Goal: Transaction & Acquisition: Purchase product/service

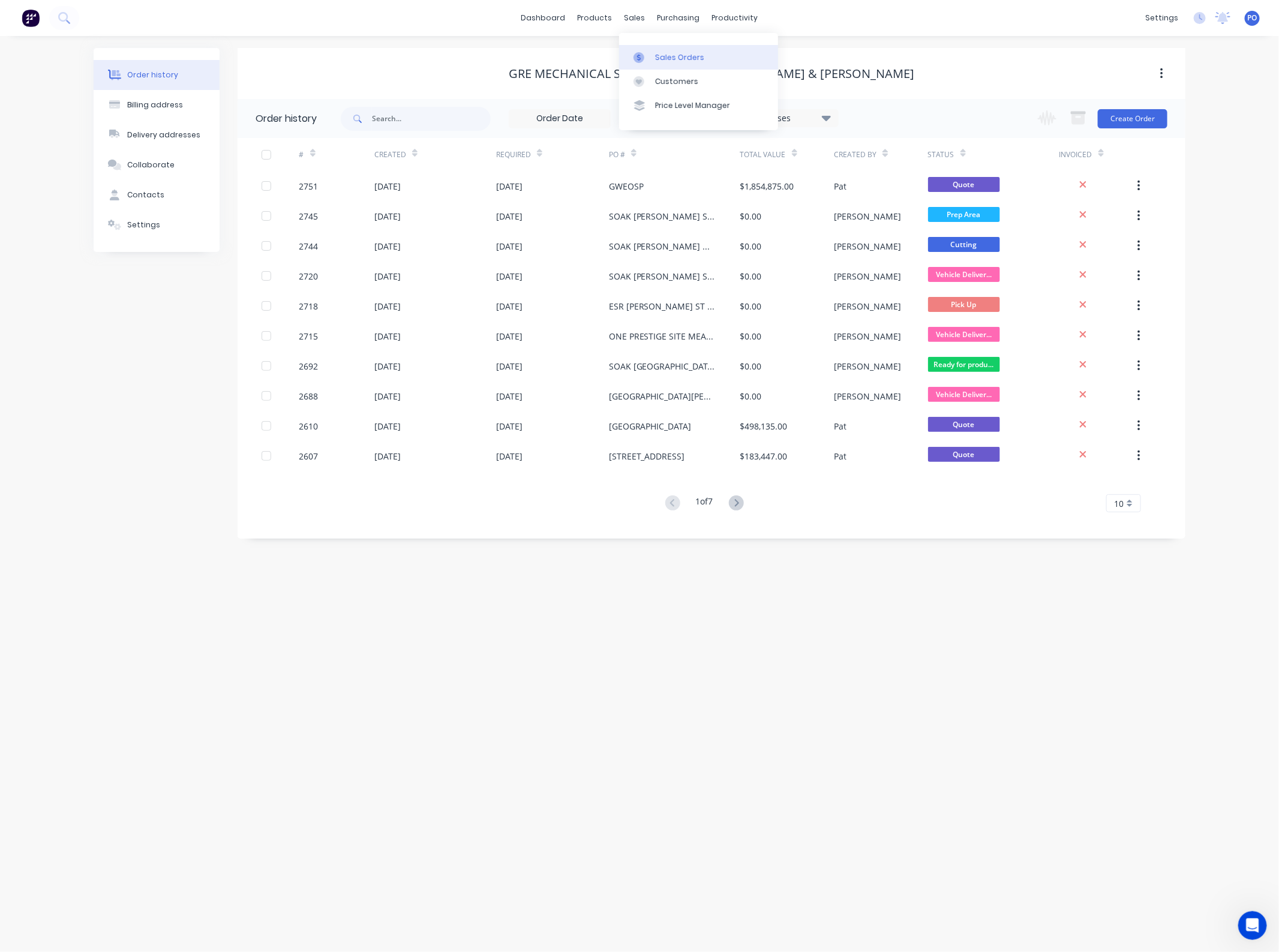
click at [655, 55] on div "Sales Orders" at bounding box center [679, 57] width 49 height 11
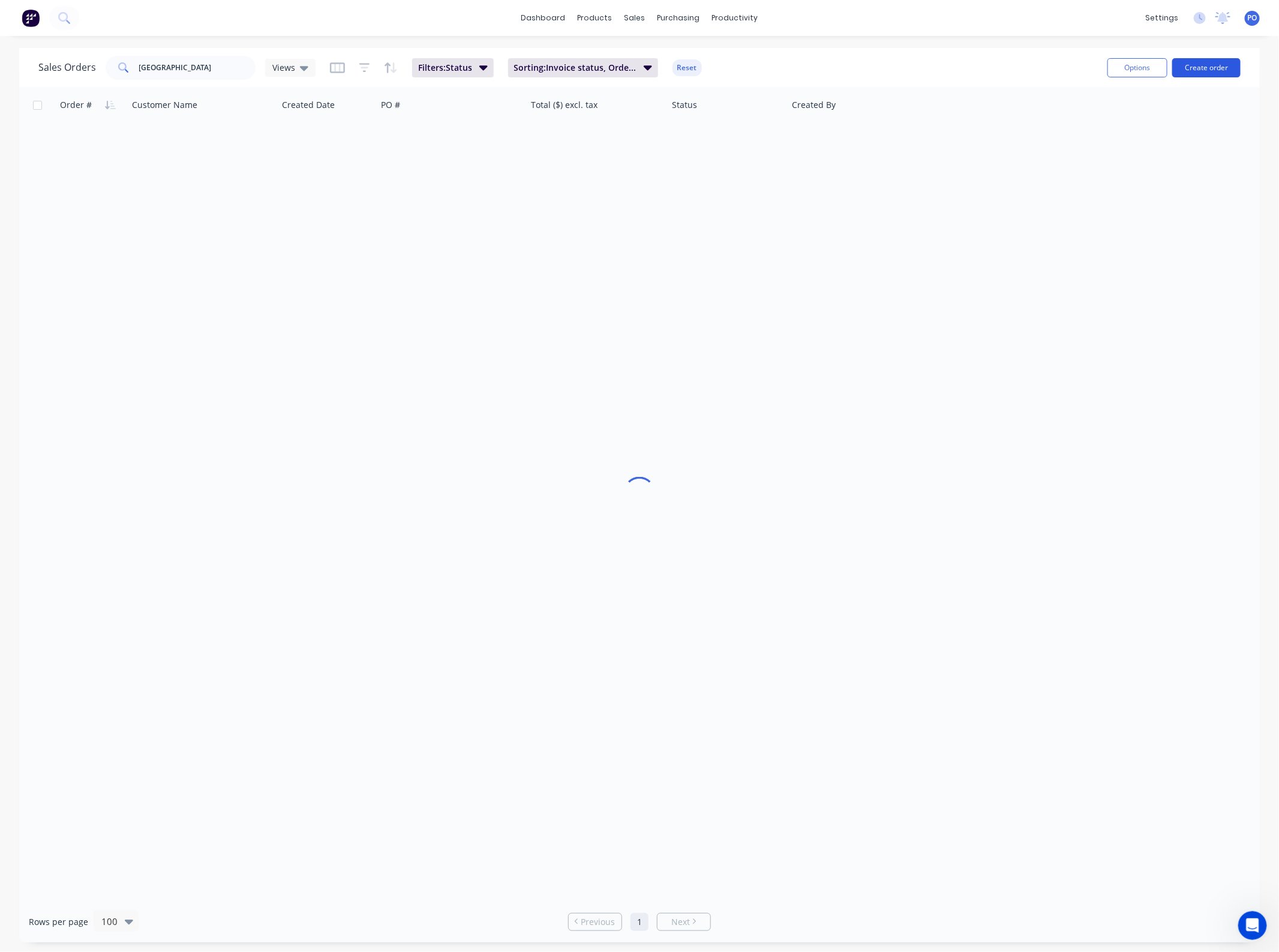
click at [1180, 67] on button "Create order" at bounding box center [1207, 67] width 68 height 19
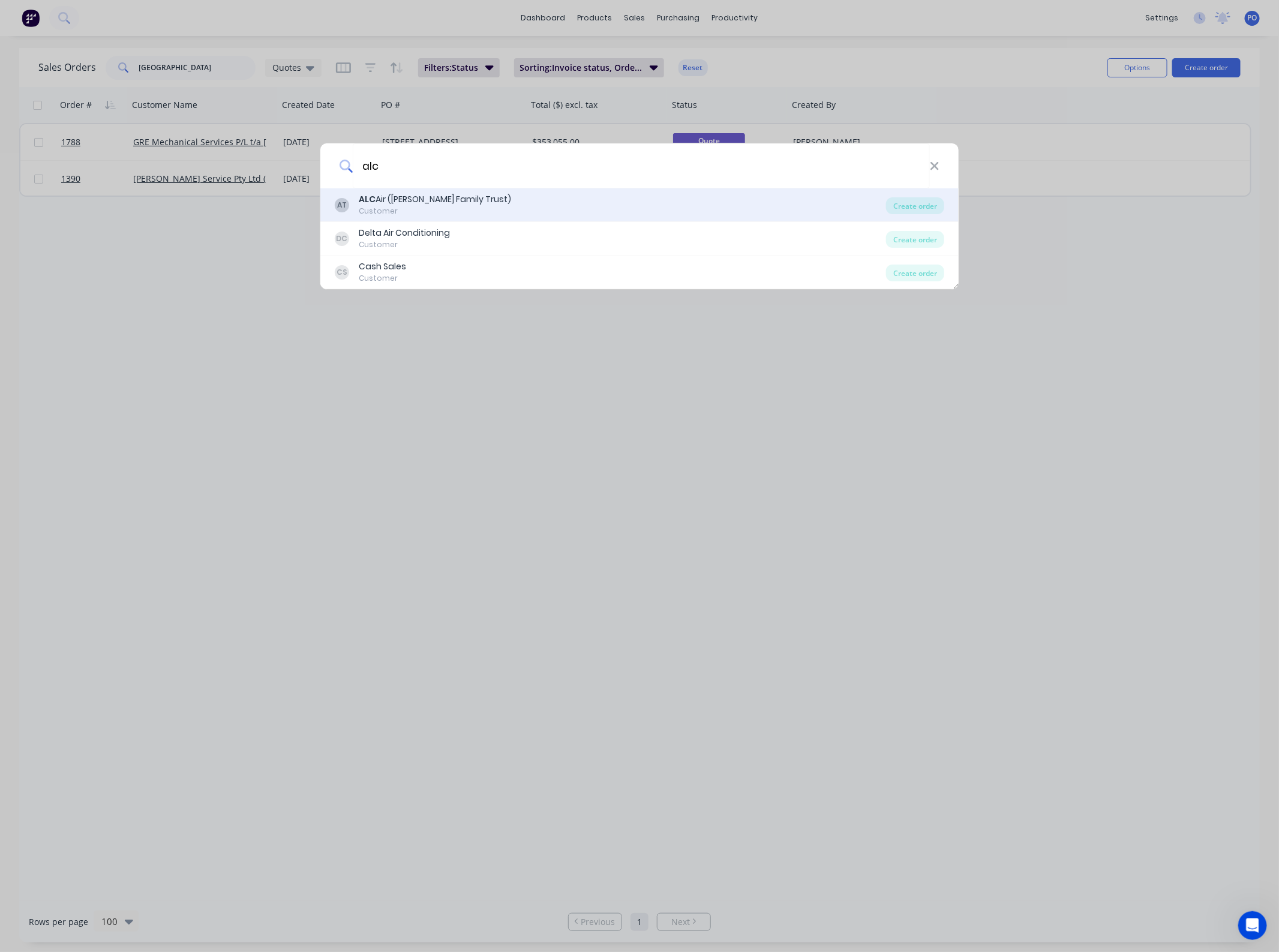
type input "alc"
click at [490, 209] on div "AT ALC Air ([PERSON_NAME] Family Trust) Customer" at bounding box center [610, 204] width 552 height 23
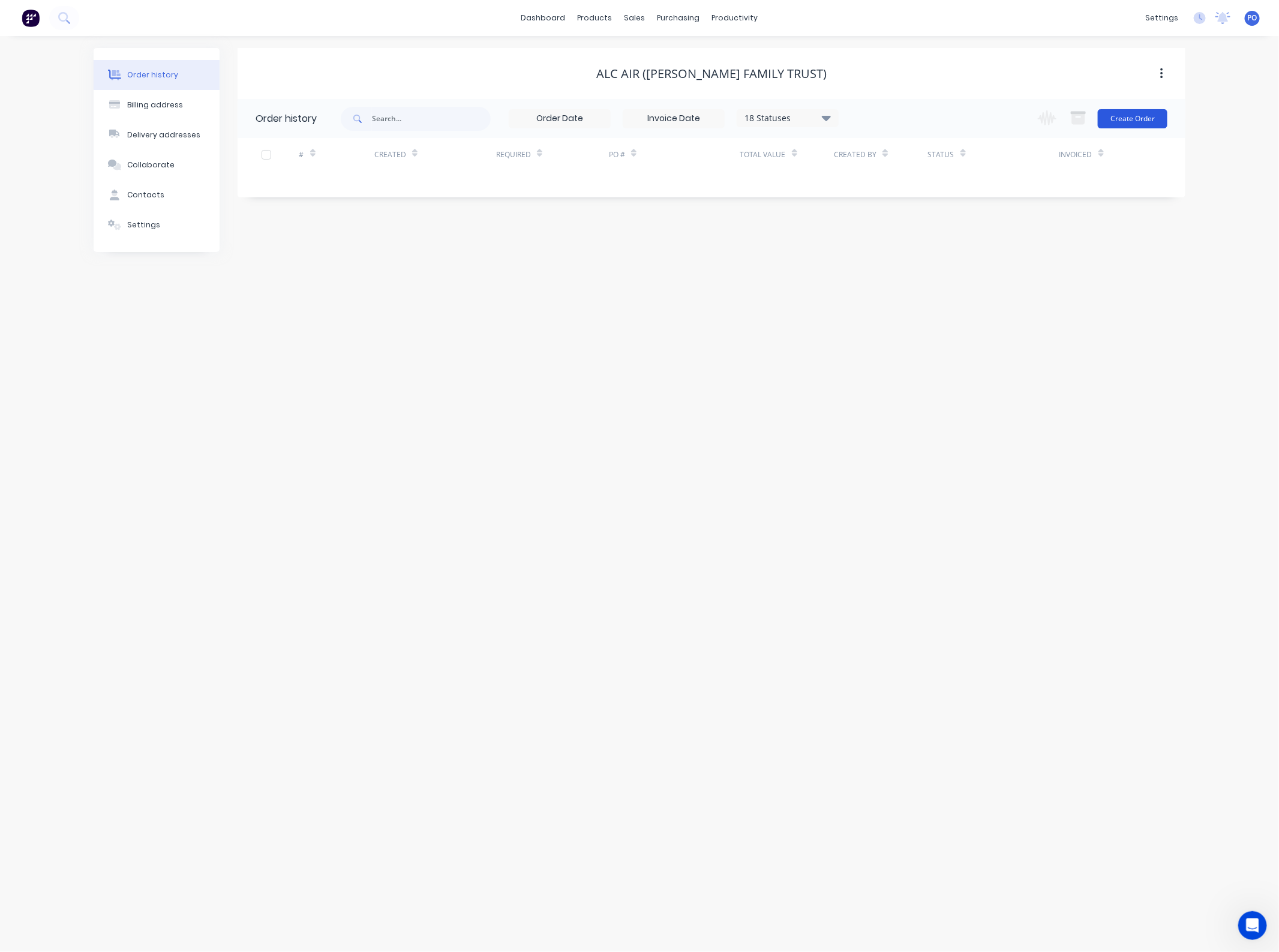
click at [1123, 121] on button "Create Order" at bounding box center [1132, 118] width 69 height 19
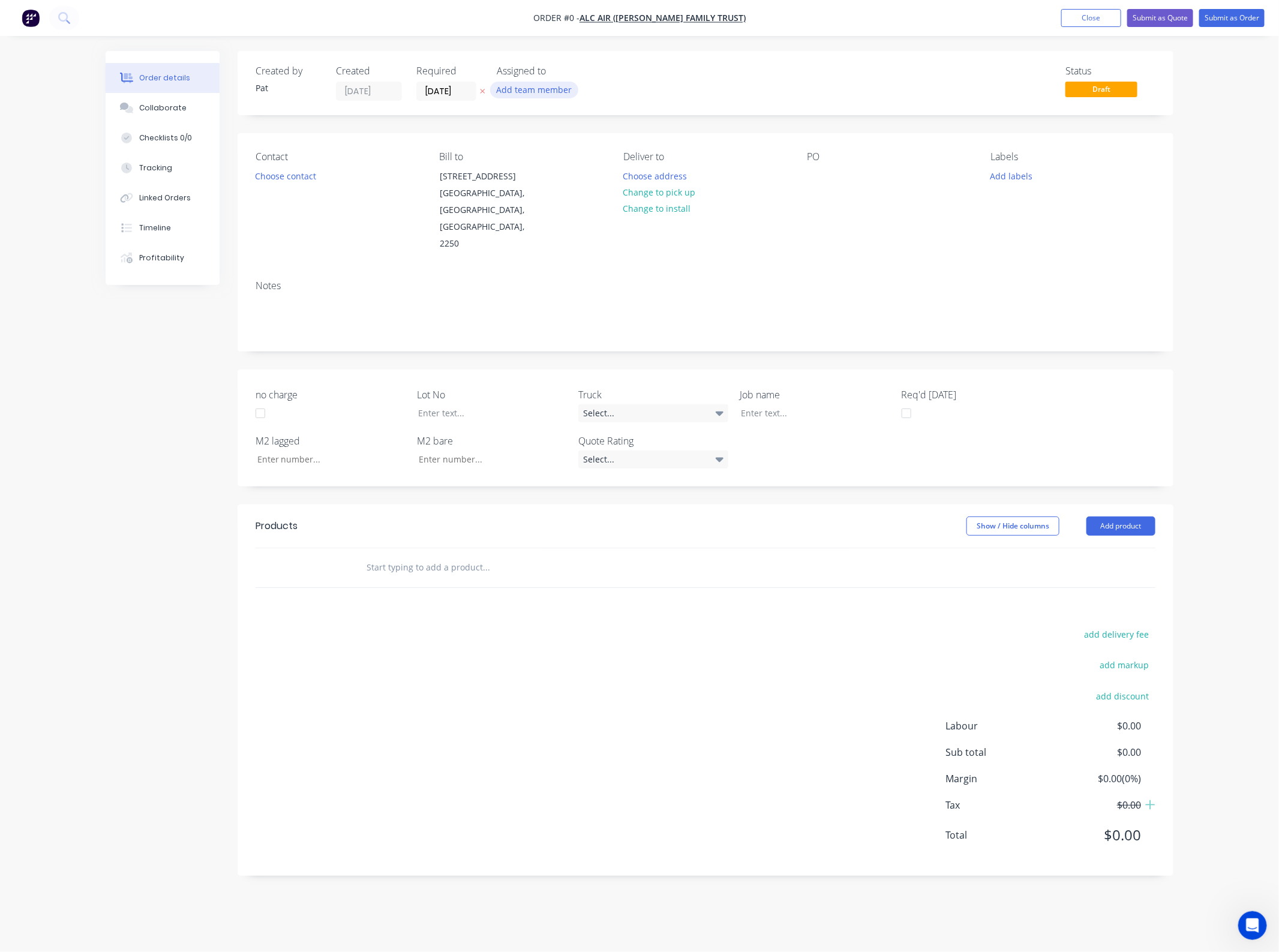
click at [538, 88] on button "Add team member" at bounding box center [533, 90] width 88 height 17
click at [547, 149] on button "[PERSON_NAME] (You)" at bounding box center [587, 156] width 180 height 24
click at [300, 172] on div "Creating draft order... Loading... Order details Collaborate Checklists 0/0 Tra…" at bounding box center [640, 472] width 1092 height 843
click at [297, 180] on button "Choose contact" at bounding box center [286, 176] width 74 height 17
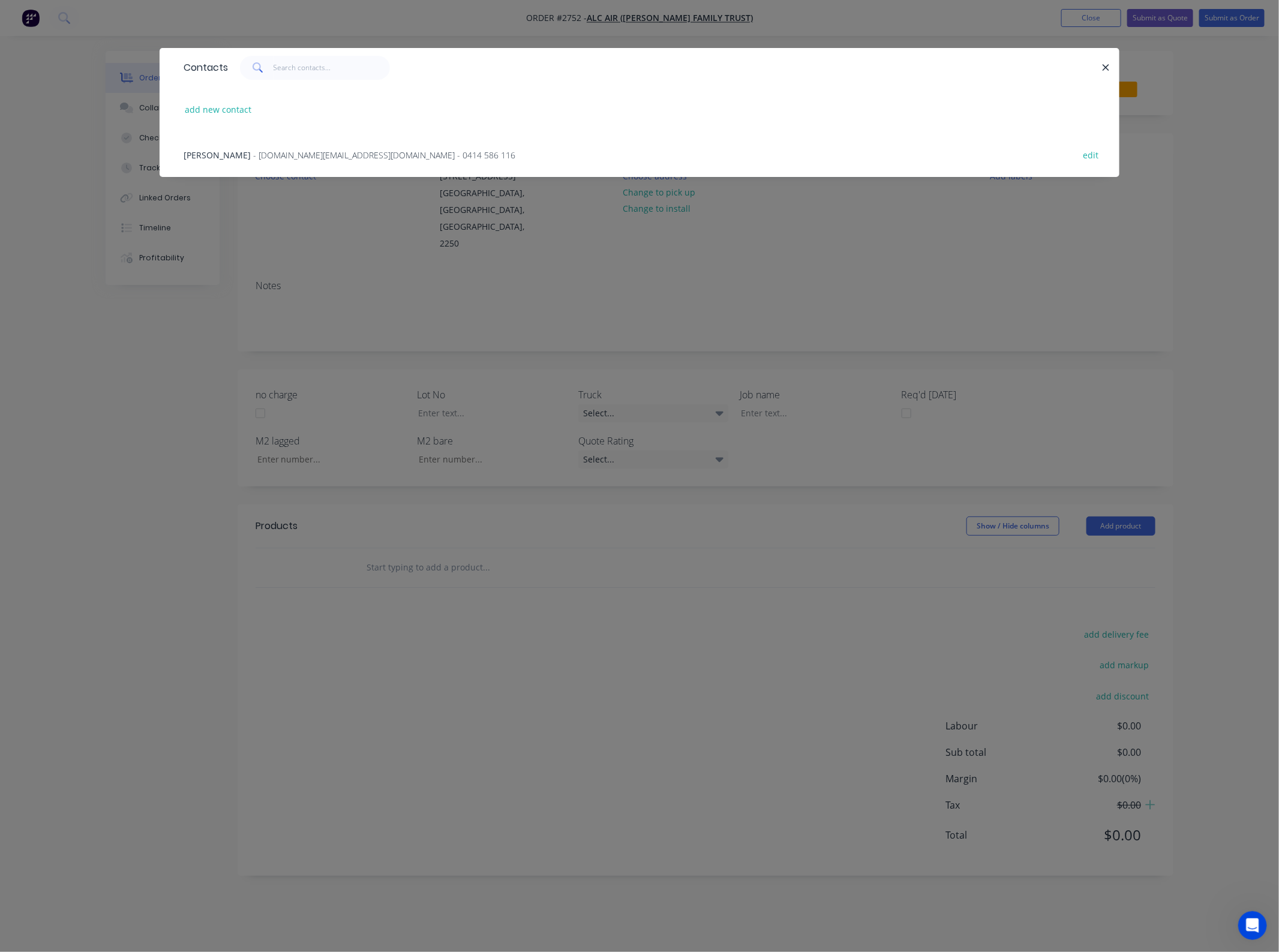
click at [274, 157] on span "- [DOMAIN_NAME][EMAIL_ADDRESS][DOMAIN_NAME] - 0414 586 116" at bounding box center [384, 155] width 262 height 11
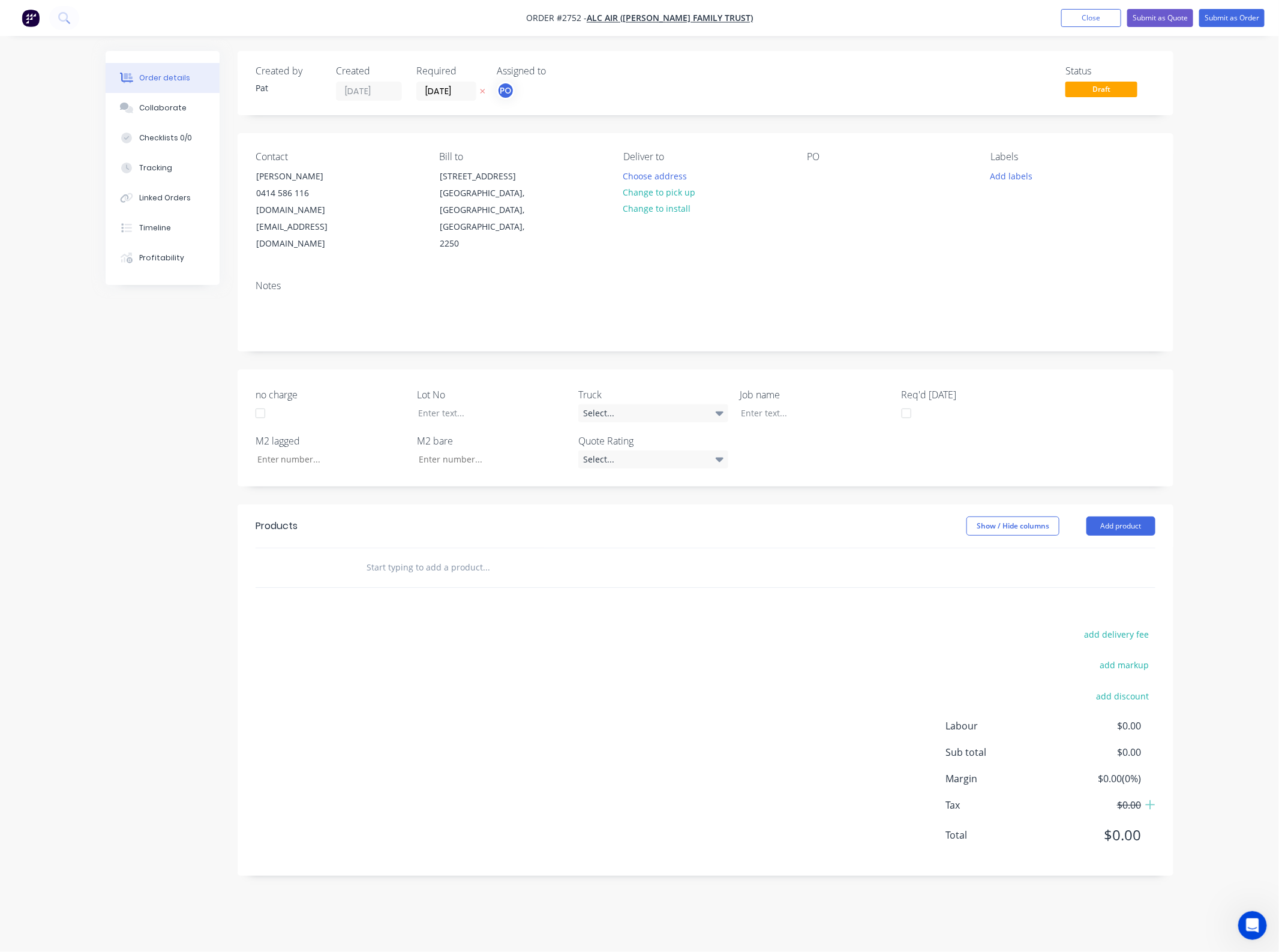
click at [847, 166] on div "PO" at bounding box center [889, 202] width 164 height 102
click at [810, 174] on div at bounding box center [816, 176] width 19 height 18
click at [817, 177] on div at bounding box center [816, 176] width 19 height 18
click at [799, 428] on div "no charge Lot No Truck Select... Job name Req'd [DATE] M2 lagged M2 bare Quote …" at bounding box center [705, 428] width 936 height 117
click at [1121, 517] on button "Add product" at bounding box center [1121, 526] width 69 height 19
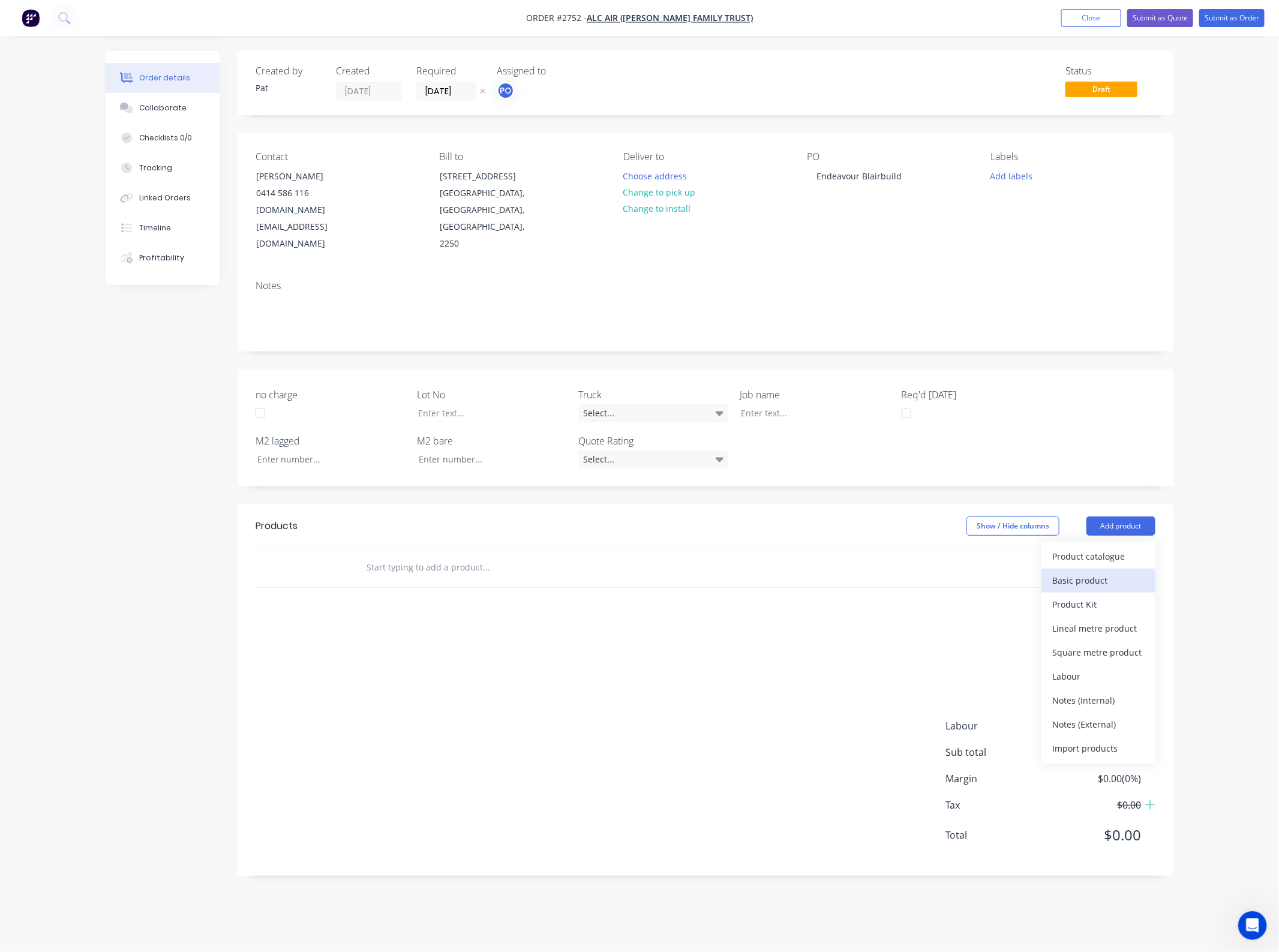
click at [1094, 572] on div "Basic product" at bounding box center [1099, 580] width 92 height 18
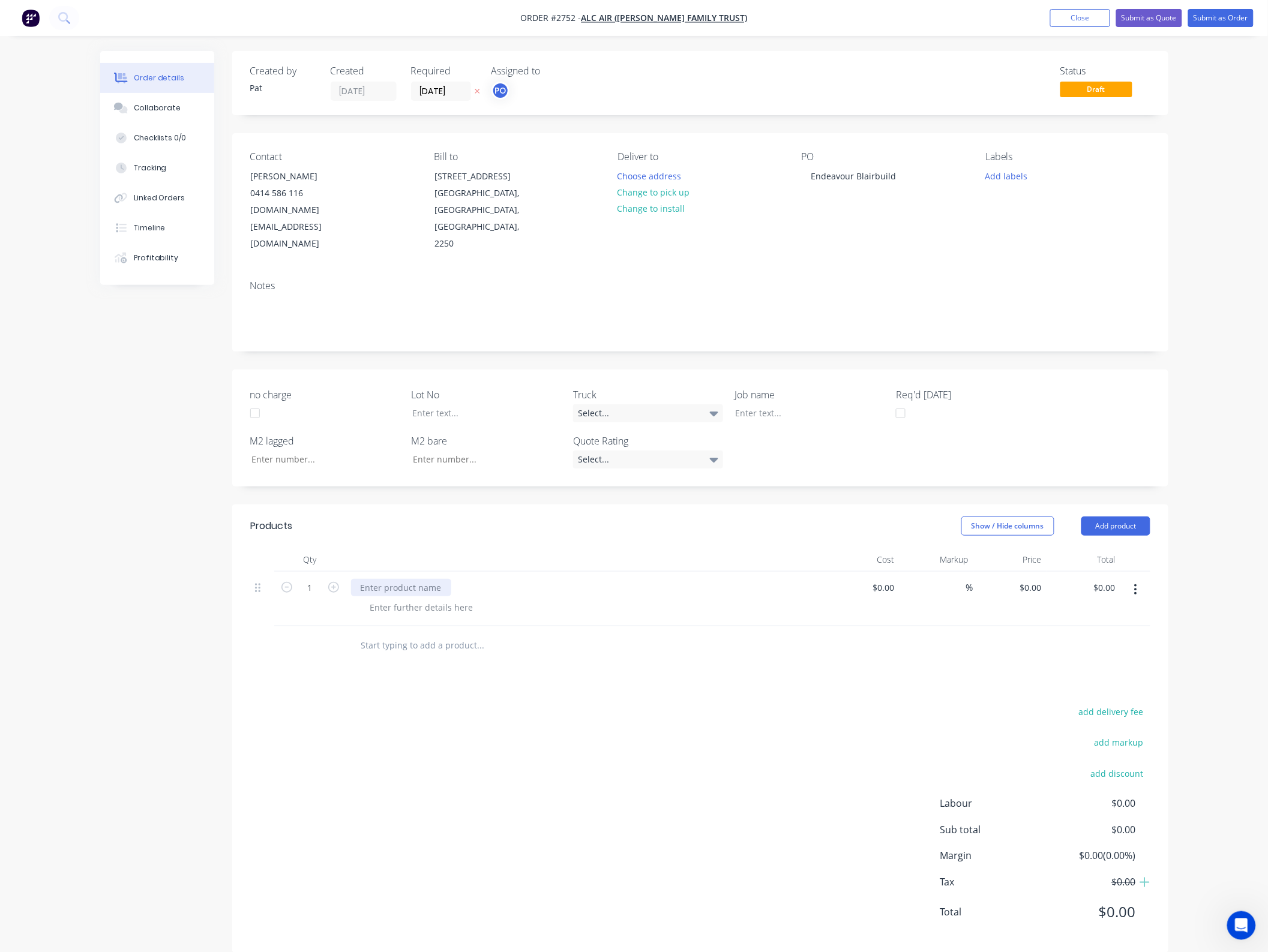
click at [431, 580] on div at bounding box center [401, 588] width 100 height 18
click at [1112, 580] on input "0.00" at bounding box center [1106, 588] width 28 height 18
type input "850"
type input "$850.00"
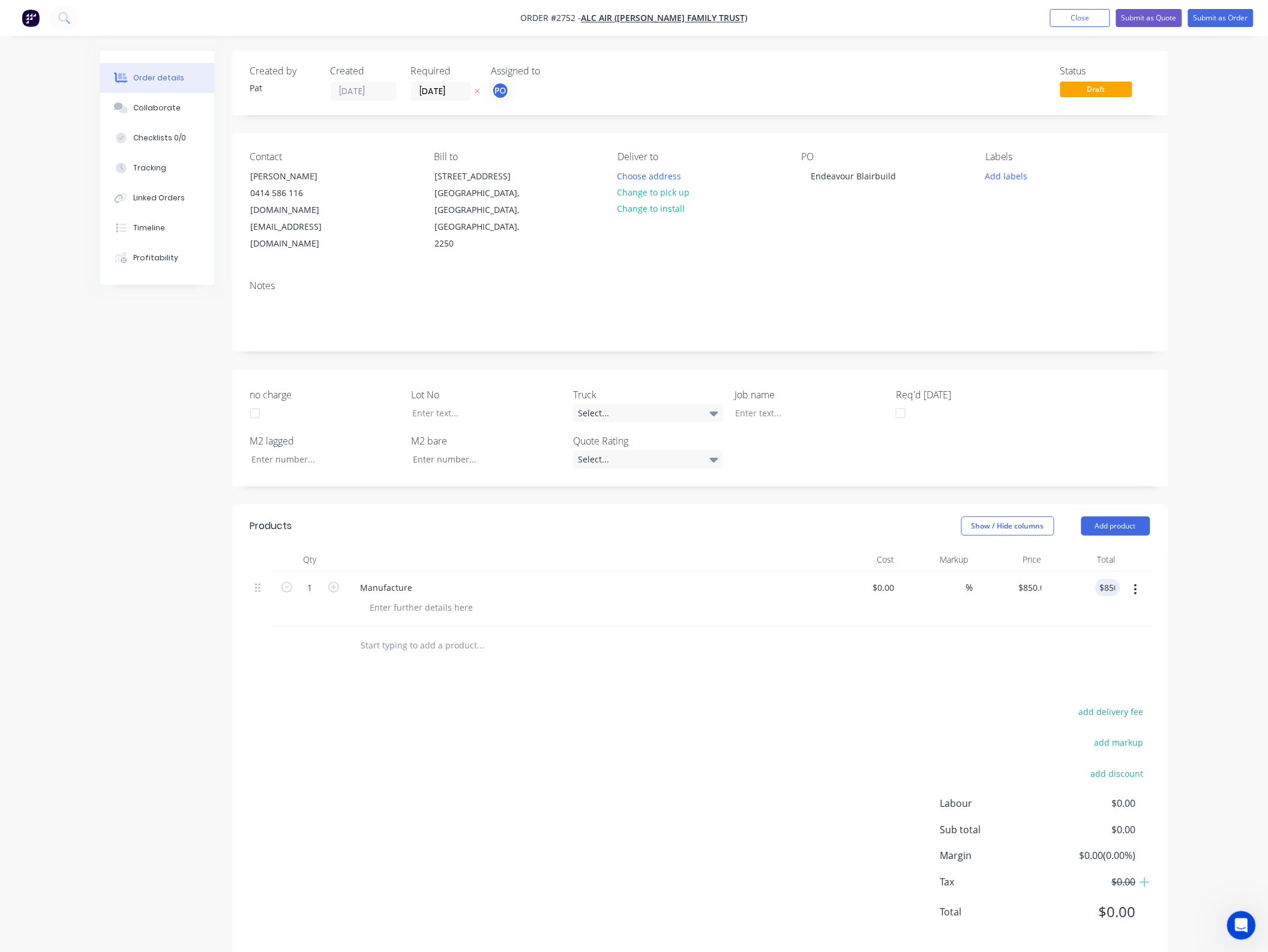
click at [869, 704] on div "add delivery fee add markup add discount Labour $0.00 Sub total $0.00 Margin $0…" at bounding box center [701, 820] width 900 height 232
click at [1232, 18] on button "Submit as Order" at bounding box center [1221, 18] width 66 height 18
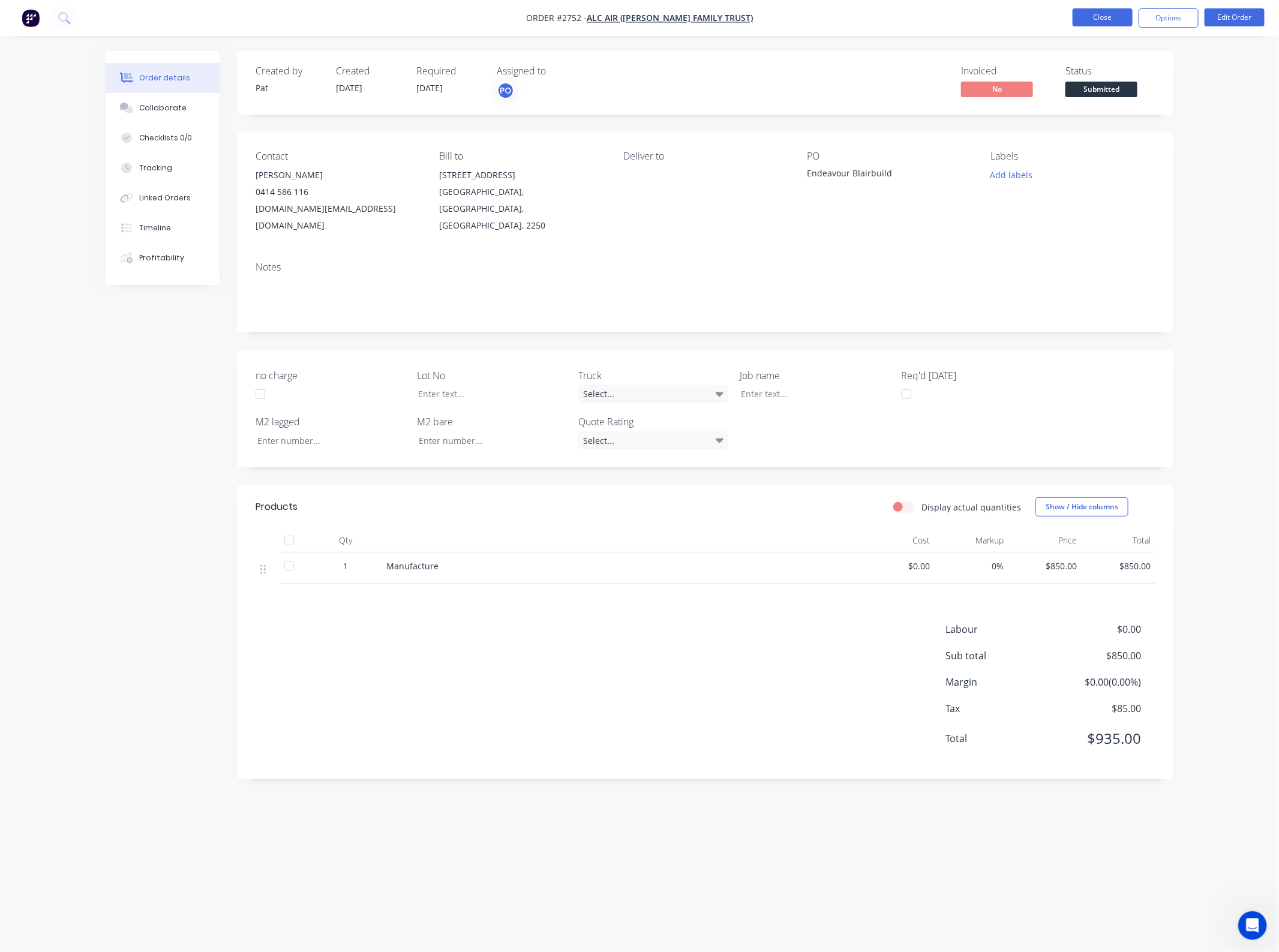
click at [1097, 15] on button "Close" at bounding box center [1102, 17] width 60 height 18
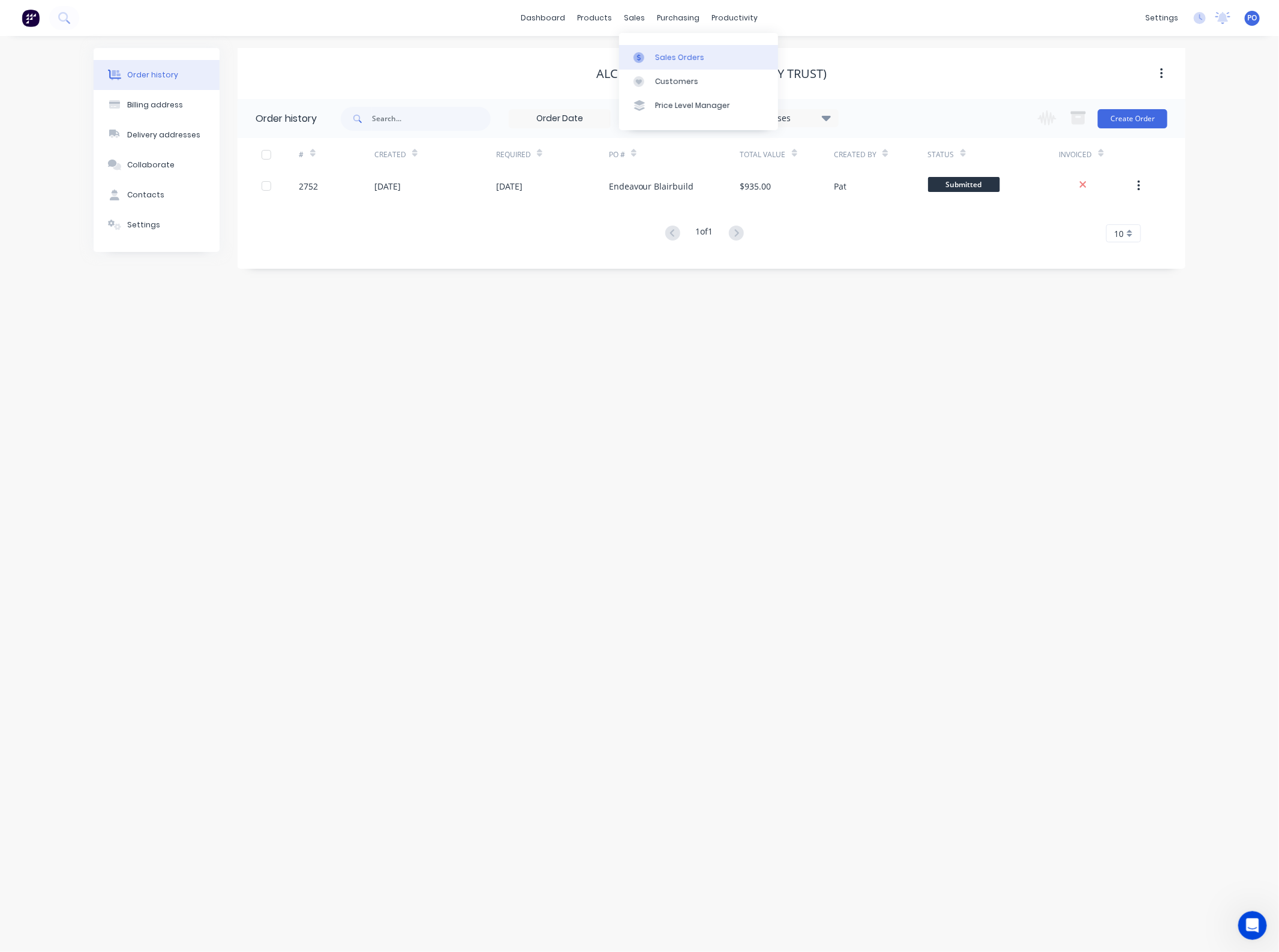
click at [642, 46] on link "Sales Orders" at bounding box center [699, 57] width 159 height 24
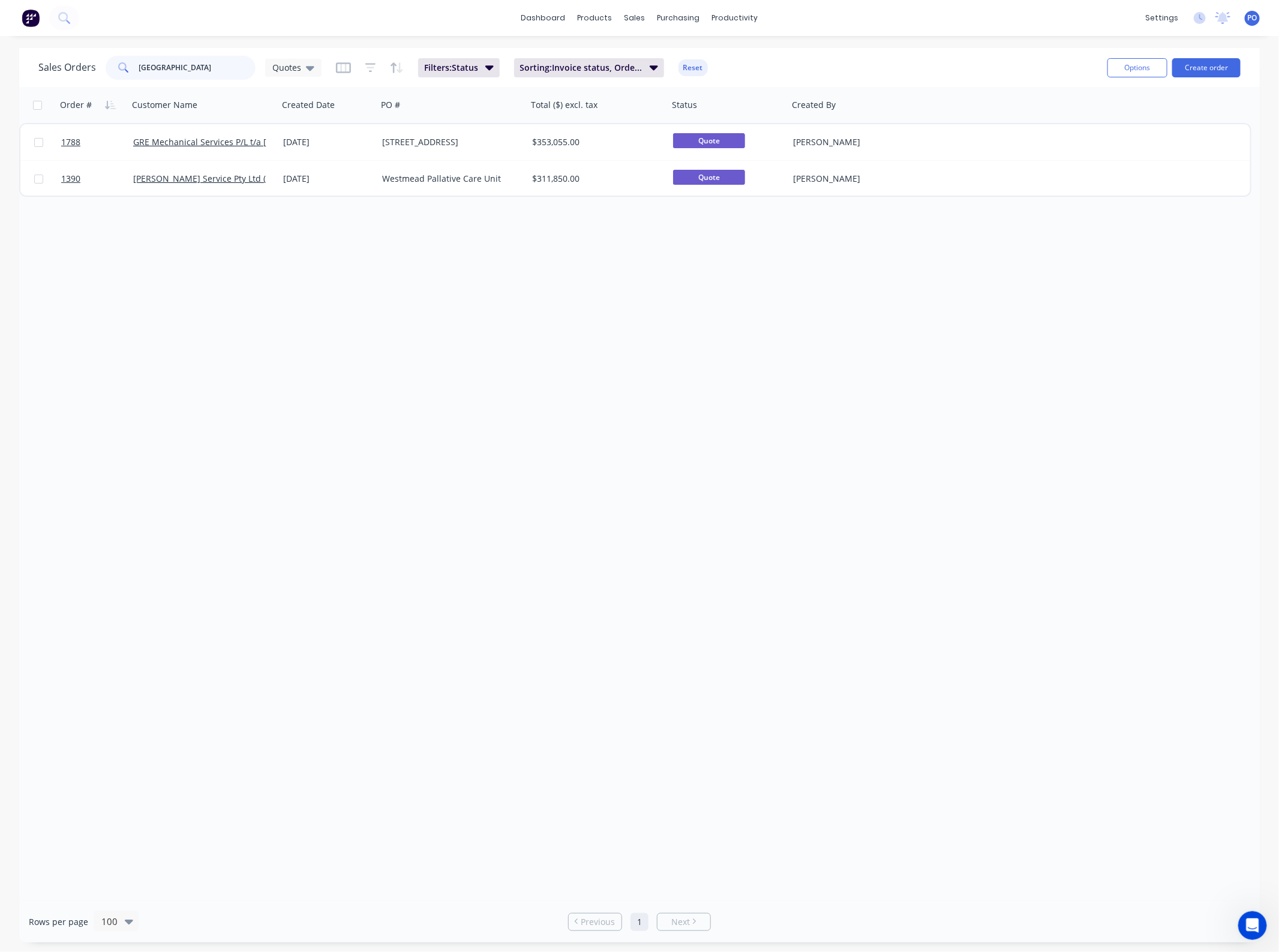
click at [164, 75] on input "[GEOGRAPHIC_DATA]" at bounding box center [198, 67] width 117 height 24
type input "resolve"
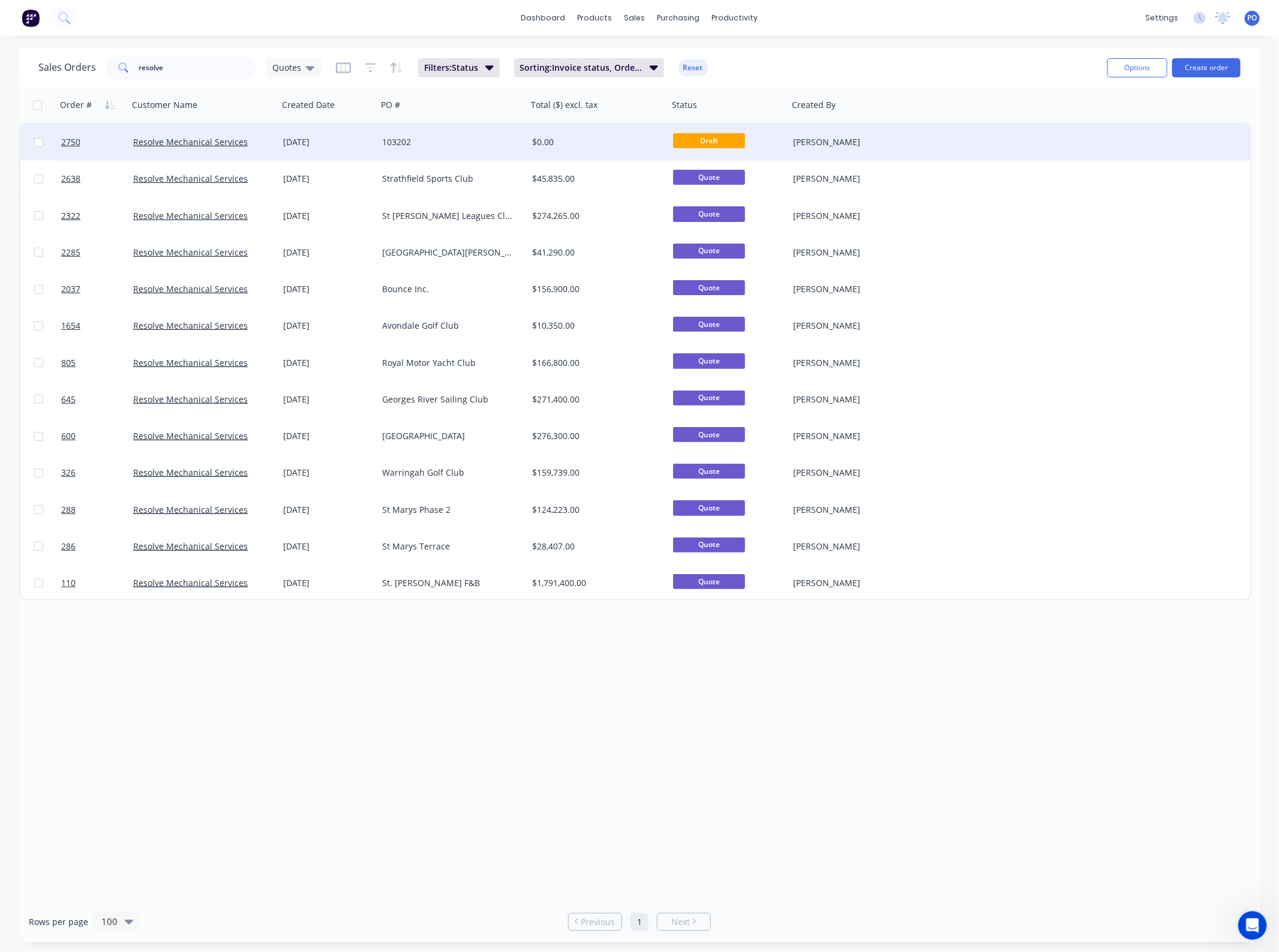
click at [519, 148] on div "103202" at bounding box center [452, 141] width 150 height 36
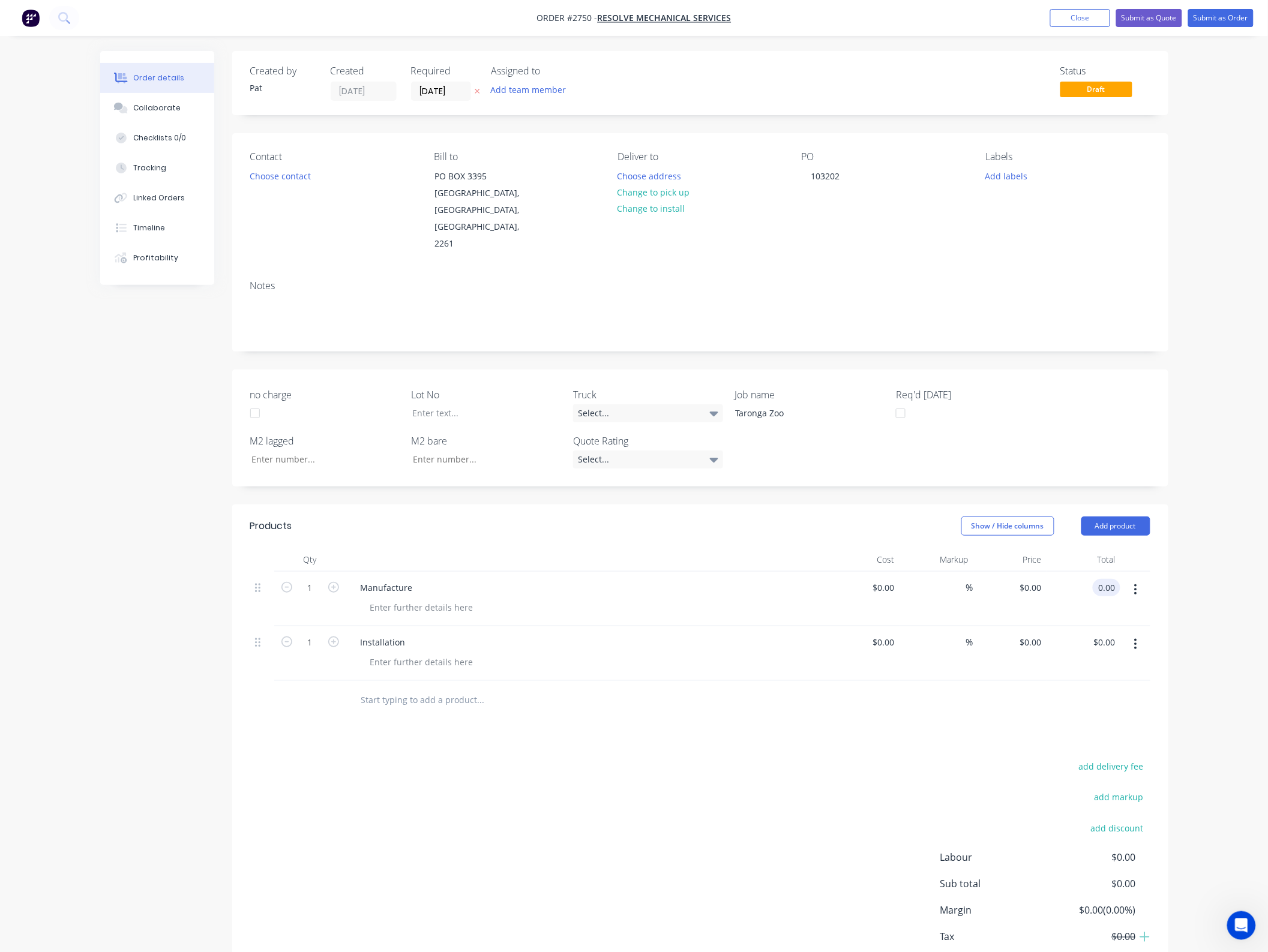
click at [1107, 580] on input "0.00" at bounding box center [1108, 588] width 23 height 18
click at [1109, 580] on input "0.00" at bounding box center [1108, 588] width 23 height 18
type input "2500"
type input "$2,500.00"
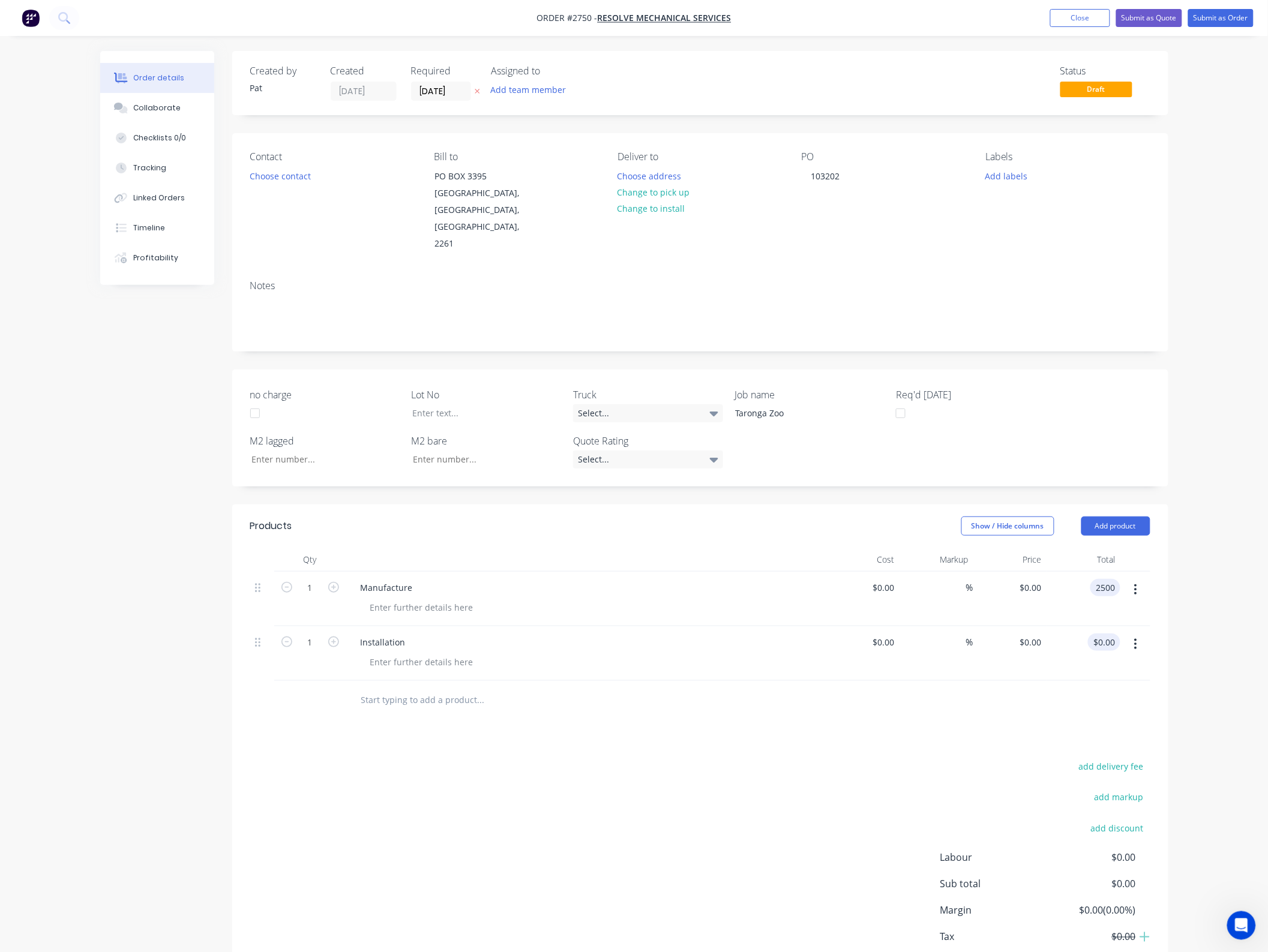
type input "$2,500.00"
click at [1098, 634] on input "0.00" at bounding box center [1108, 642] width 23 height 18
type input "1950"
type input "$1,950.00"
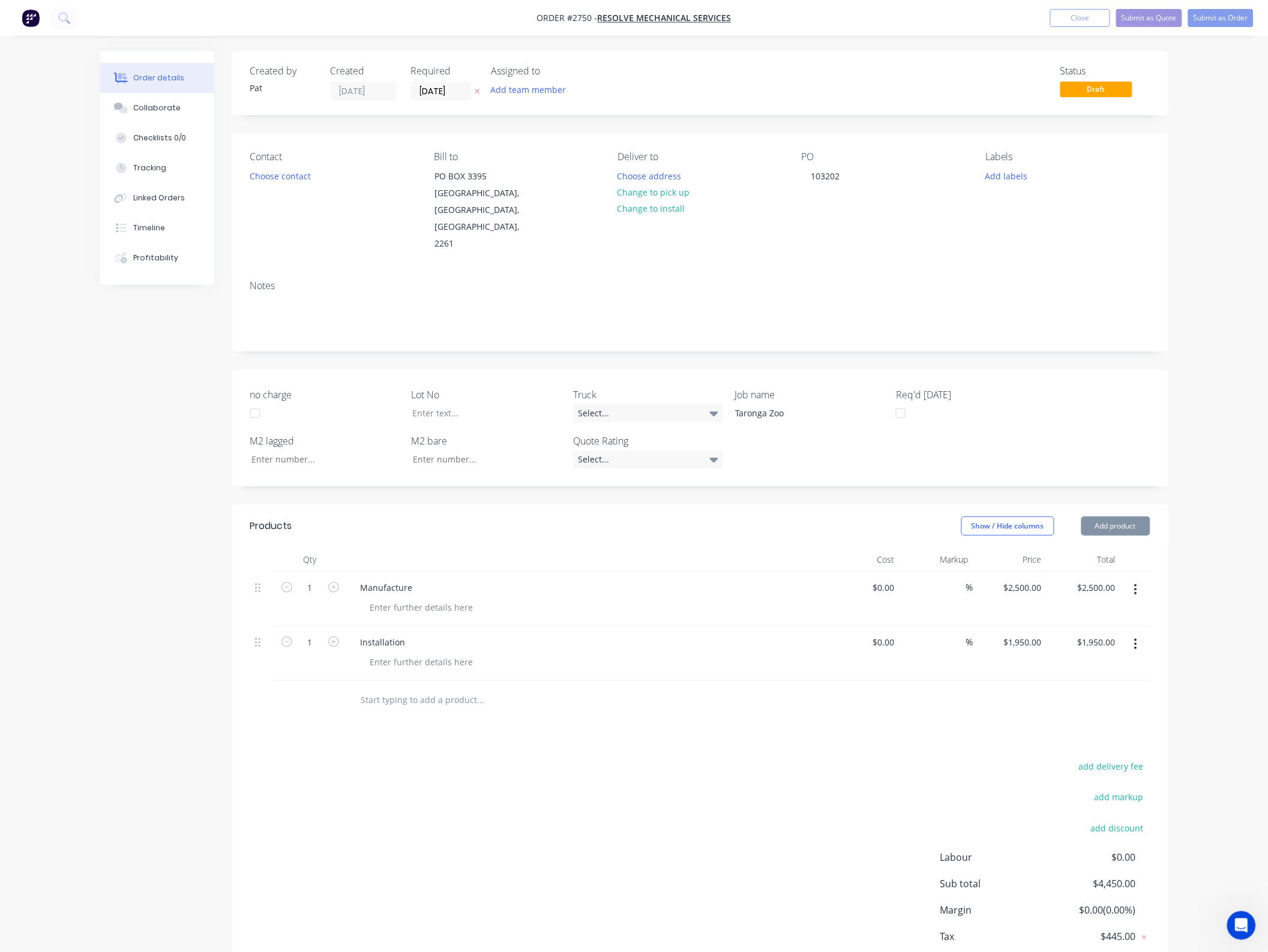
click at [801, 681] on div at bounding box center [701, 701] width 900 height 39
click at [1219, 17] on button "Submit as Order" at bounding box center [1221, 18] width 66 height 18
